Goal: Information Seeking & Learning: Compare options

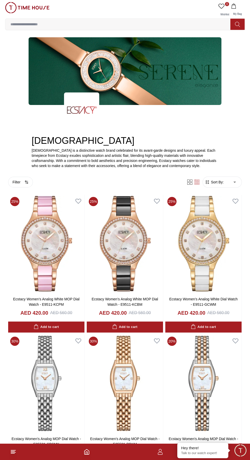
click at [213, 257] on img at bounding box center [203, 244] width 76 height 98
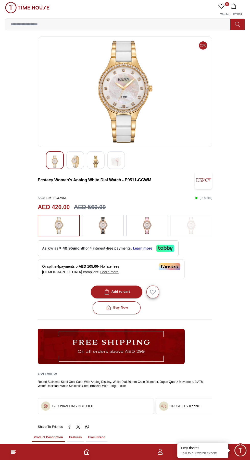
click at [79, 159] on img at bounding box center [75, 161] width 9 height 12
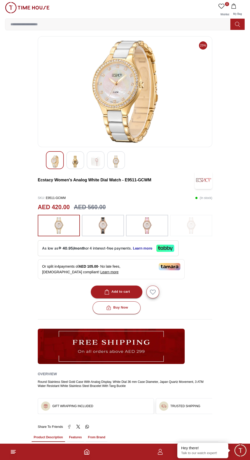
click at [99, 160] on img at bounding box center [95, 161] width 9 height 12
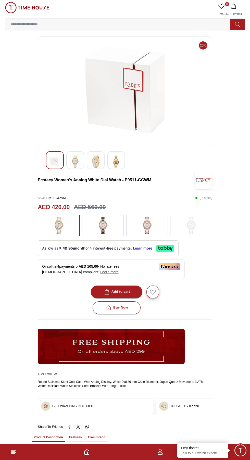
click at [120, 167] on div at bounding box center [116, 160] width 18 height 18
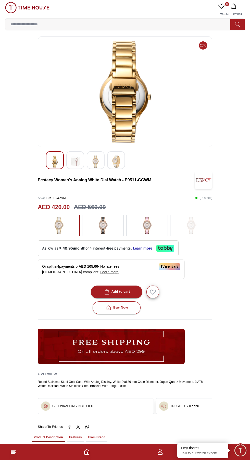
click at [95, 224] on div at bounding box center [103, 225] width 42 height 21
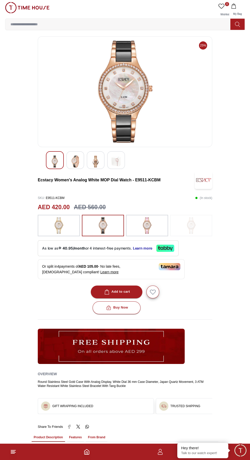
click at [77, 158] on img at bounding box center [75, 161] width 9 height 12
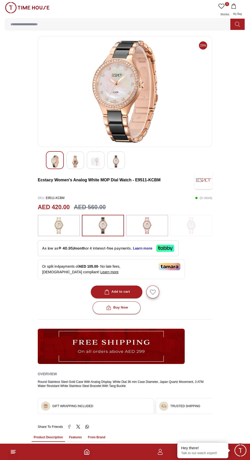
click at [101, 162] on div at bounding box center [96, 160] width 18 height 18
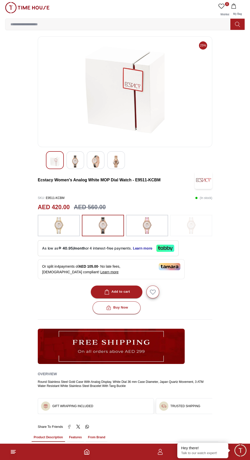
click at [122, 161] on div at bounding box center [116, 160] width 18 height 18
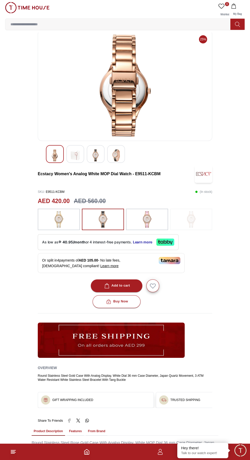
scroll to position [6, 0]
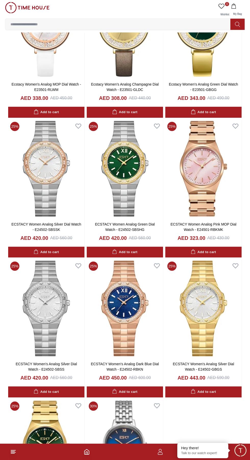
scroll to position [635, 0]
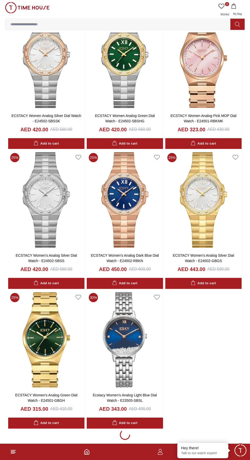
scroll to position [743, 0]
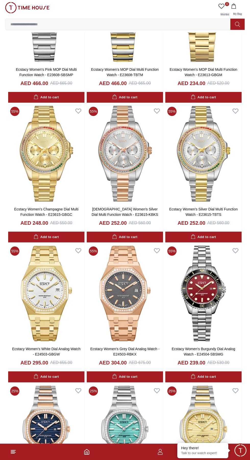
scroll to position [2468, 0]
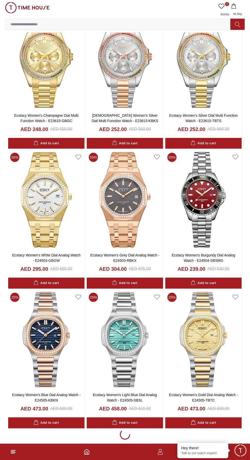
scroll to position [2560, 0]
